Goal: Find specific page/section: Find specific page/section

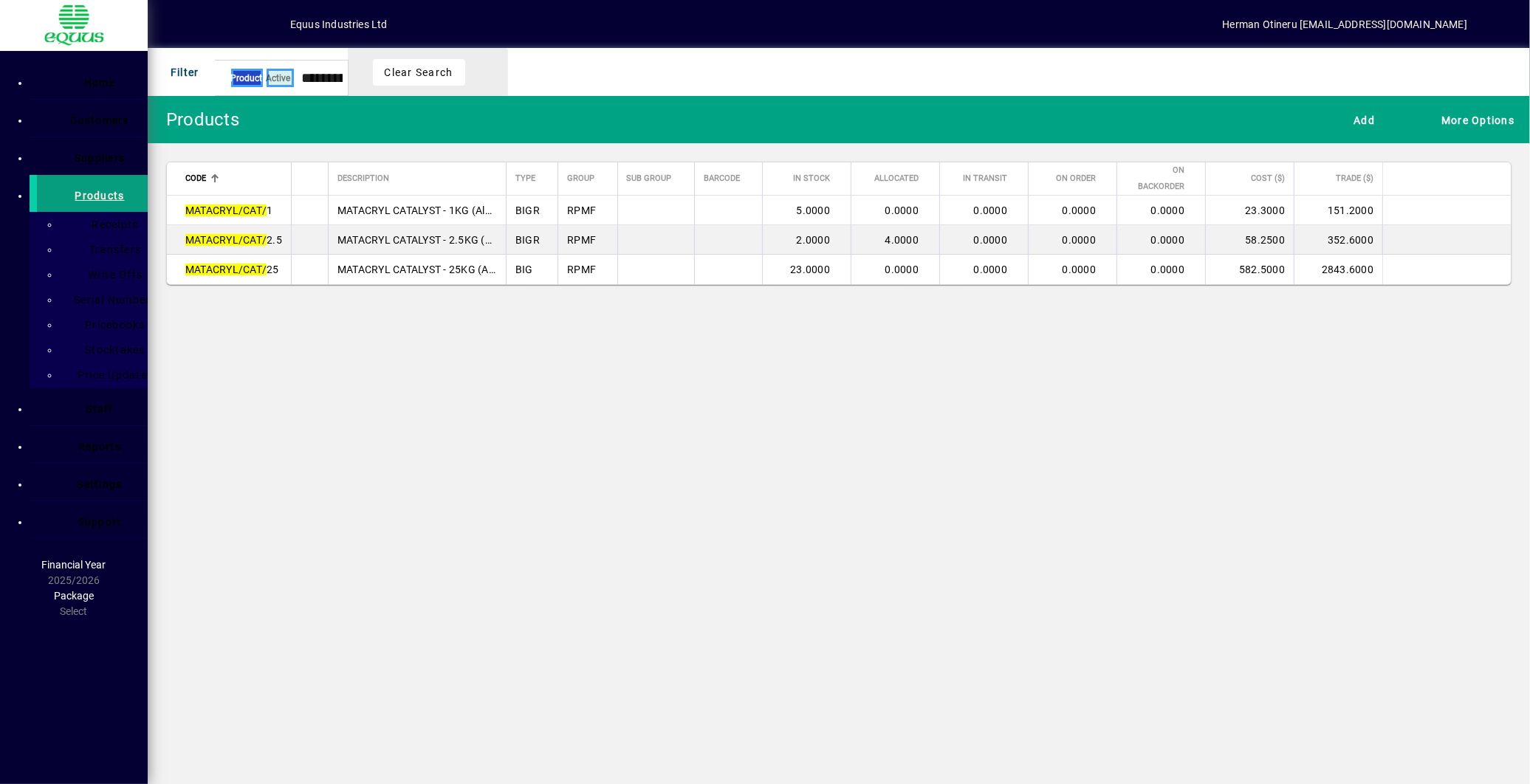
type input "**********"
click at [267, 25] on icon at bounding box center [267, 25] width 0 height 0
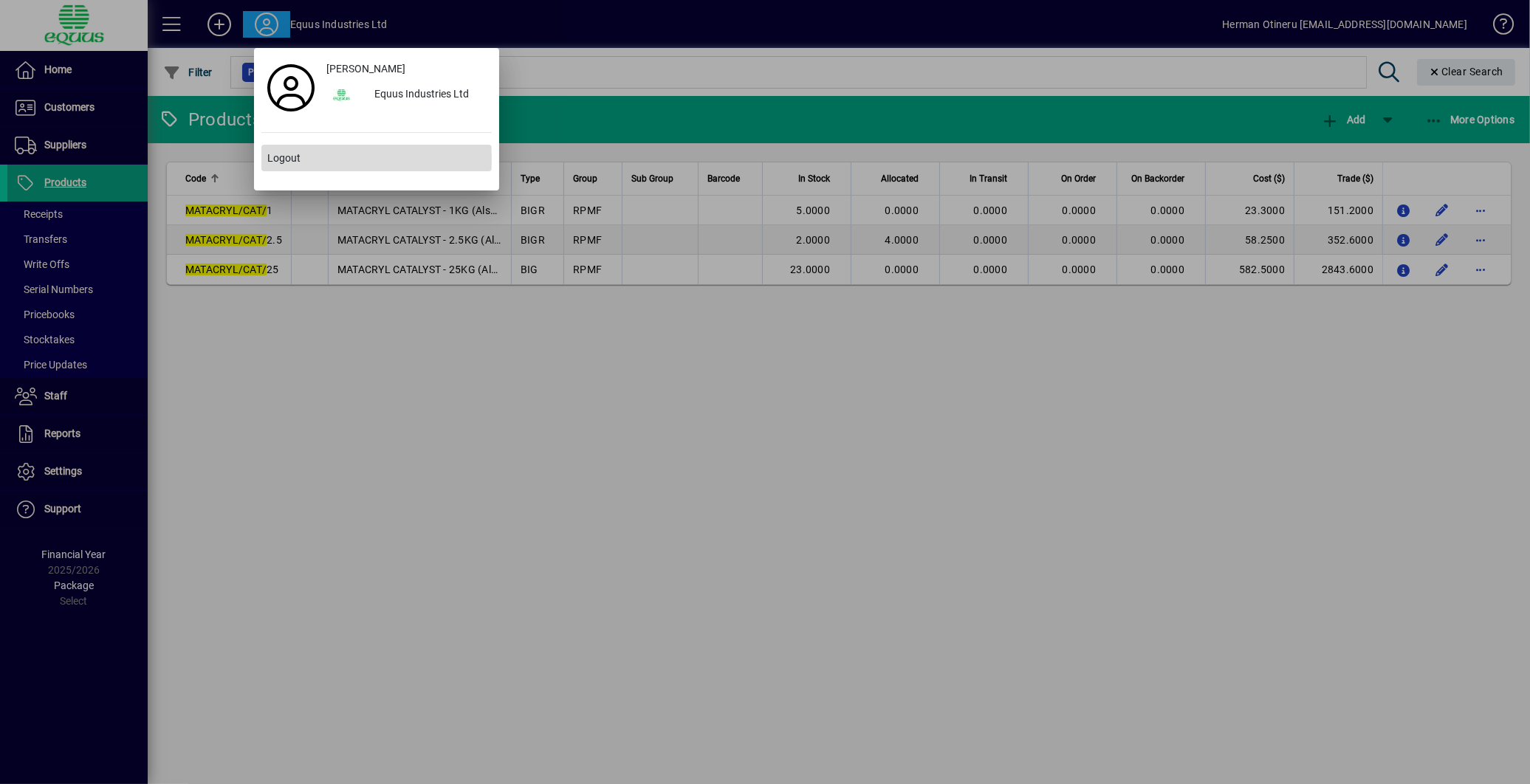
drag, startPoint x: 0, startPoint y: 0, endPoint x: 275, endPoint y: 159, distance: 317.7
click at [275, 159] on span "Logout" at bounding box center [284, 158] width 33 height 16
